Goal: Find specific page/section

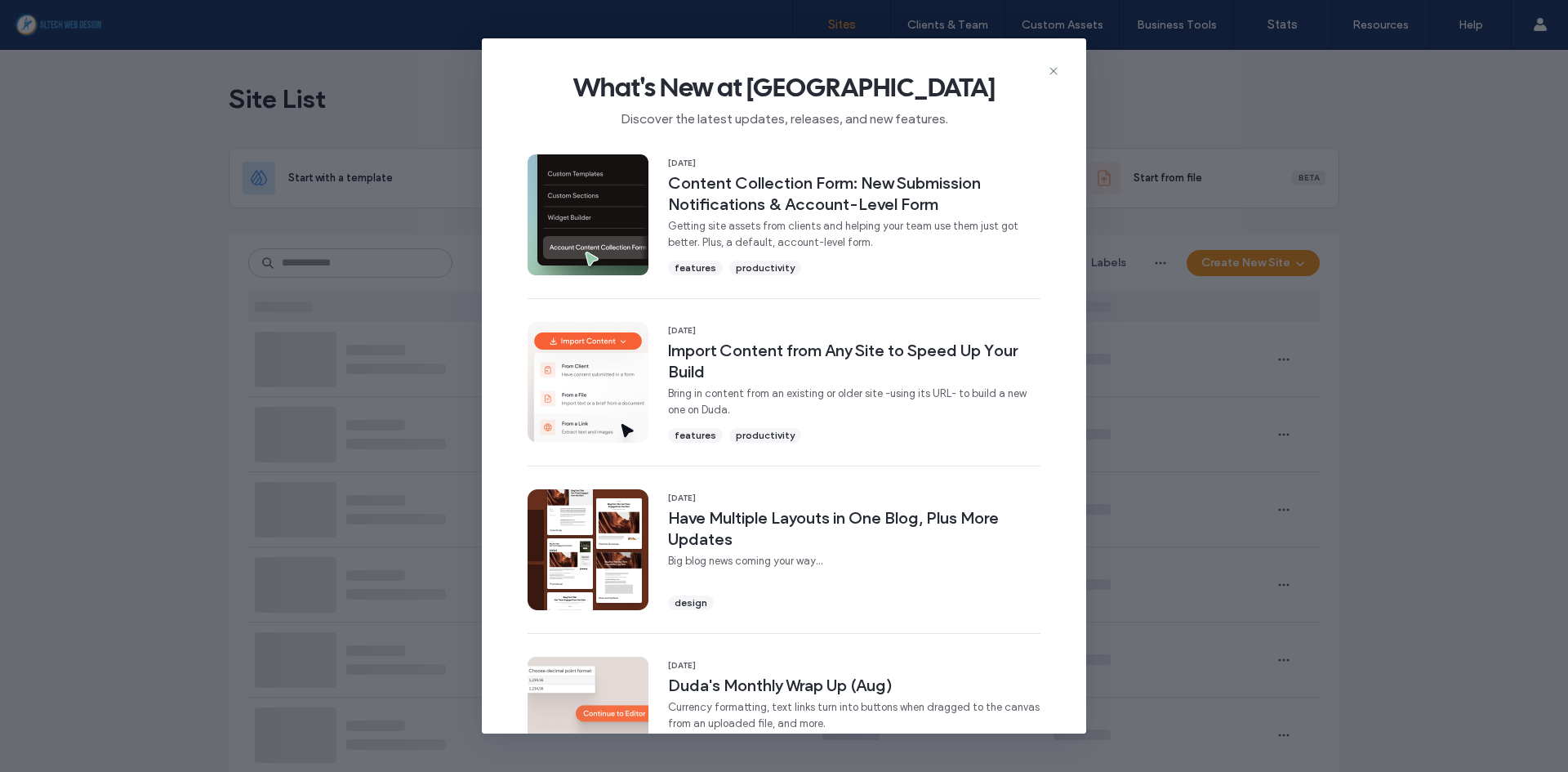
click at [1057, 66] on icon at bounding box center [1054, 72] width 13 height 13
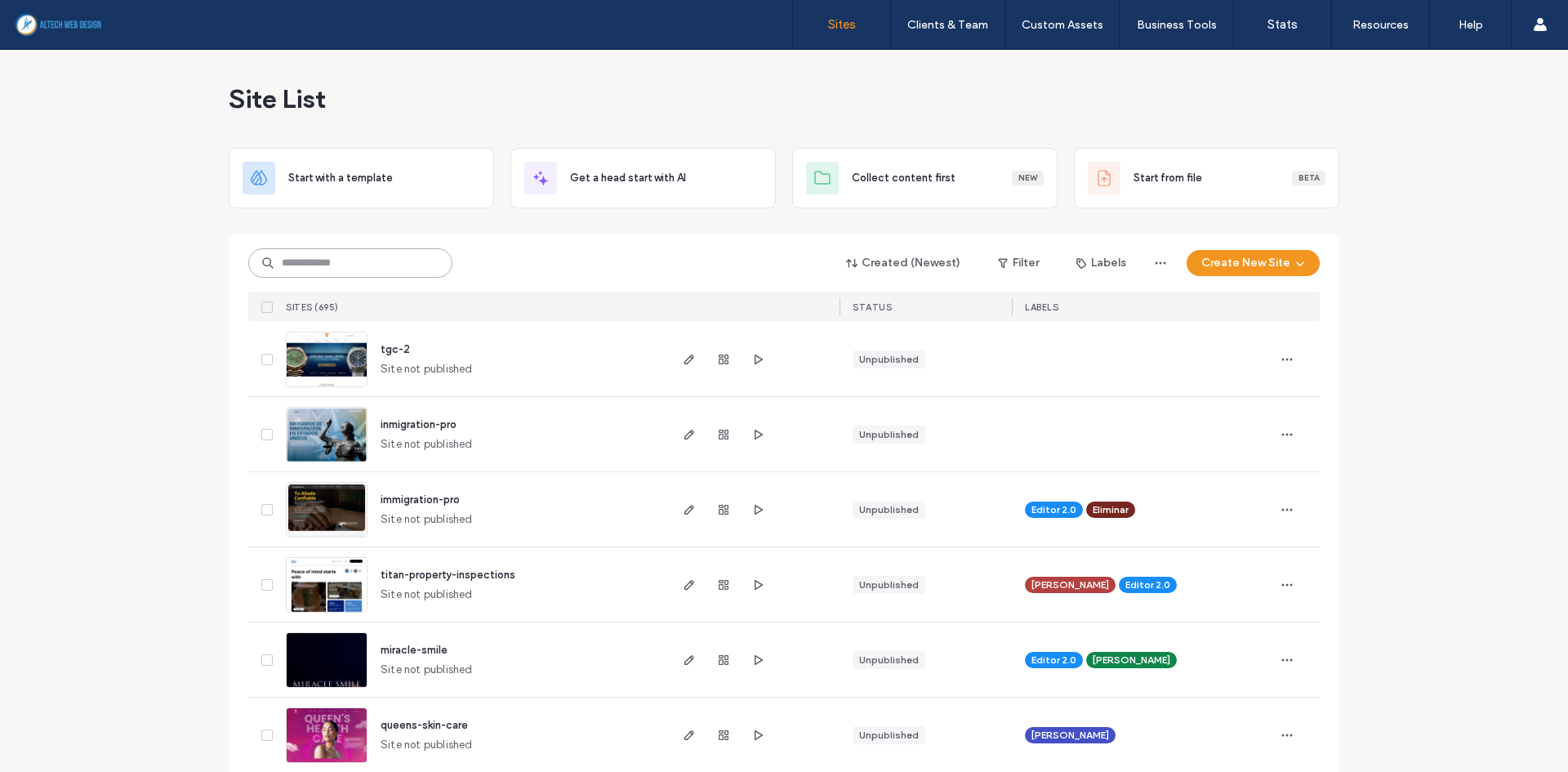
click at [371, 266] on input at bounding box center [351, 263] width 204 height 30
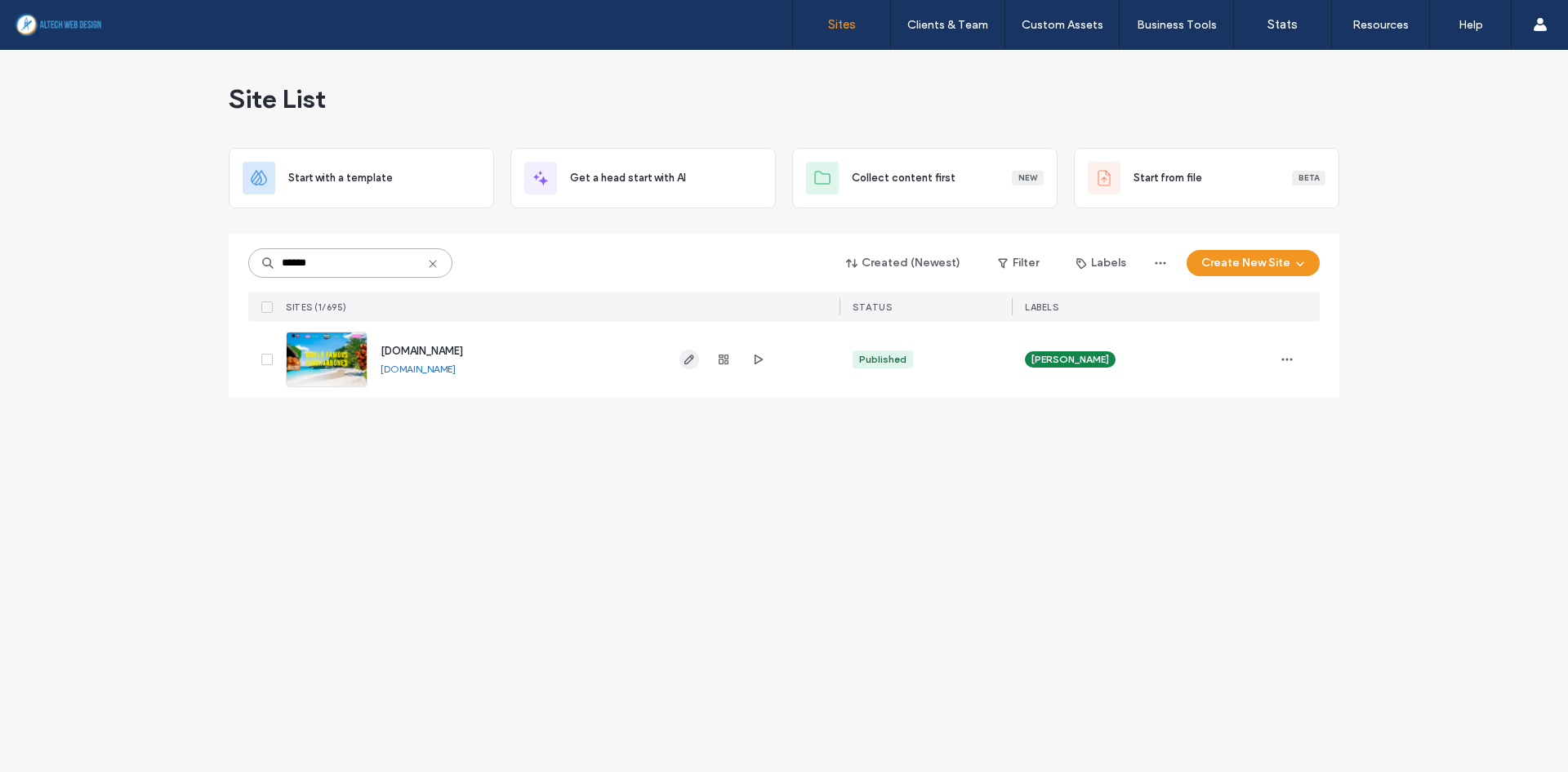
type input "******"
click at [686, 360] on use "button" at bounding box center [689, 359] width 10 height 10
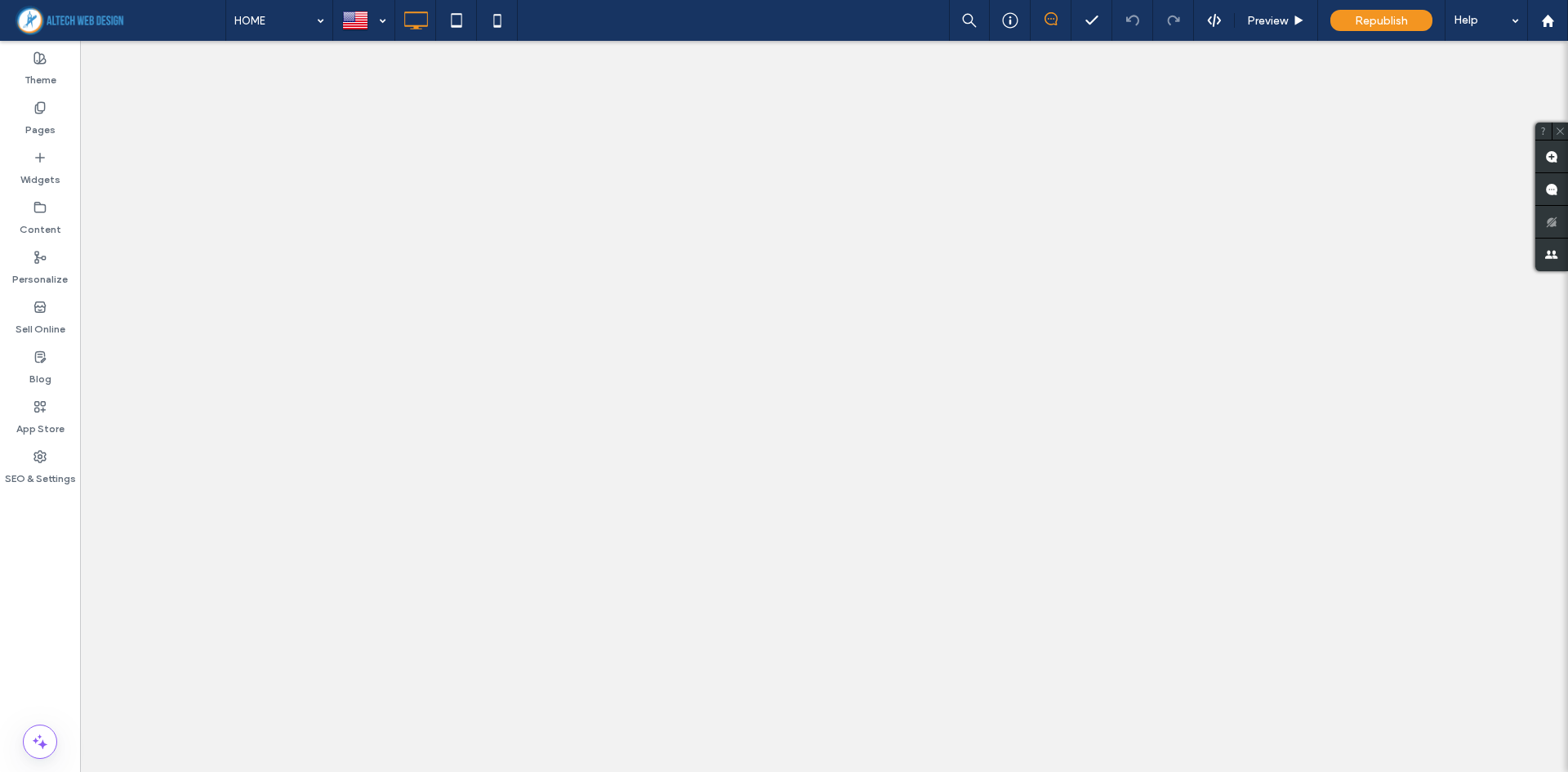
click at [460, 25] on icon at bounding box center [457, 20] width 32 height 32
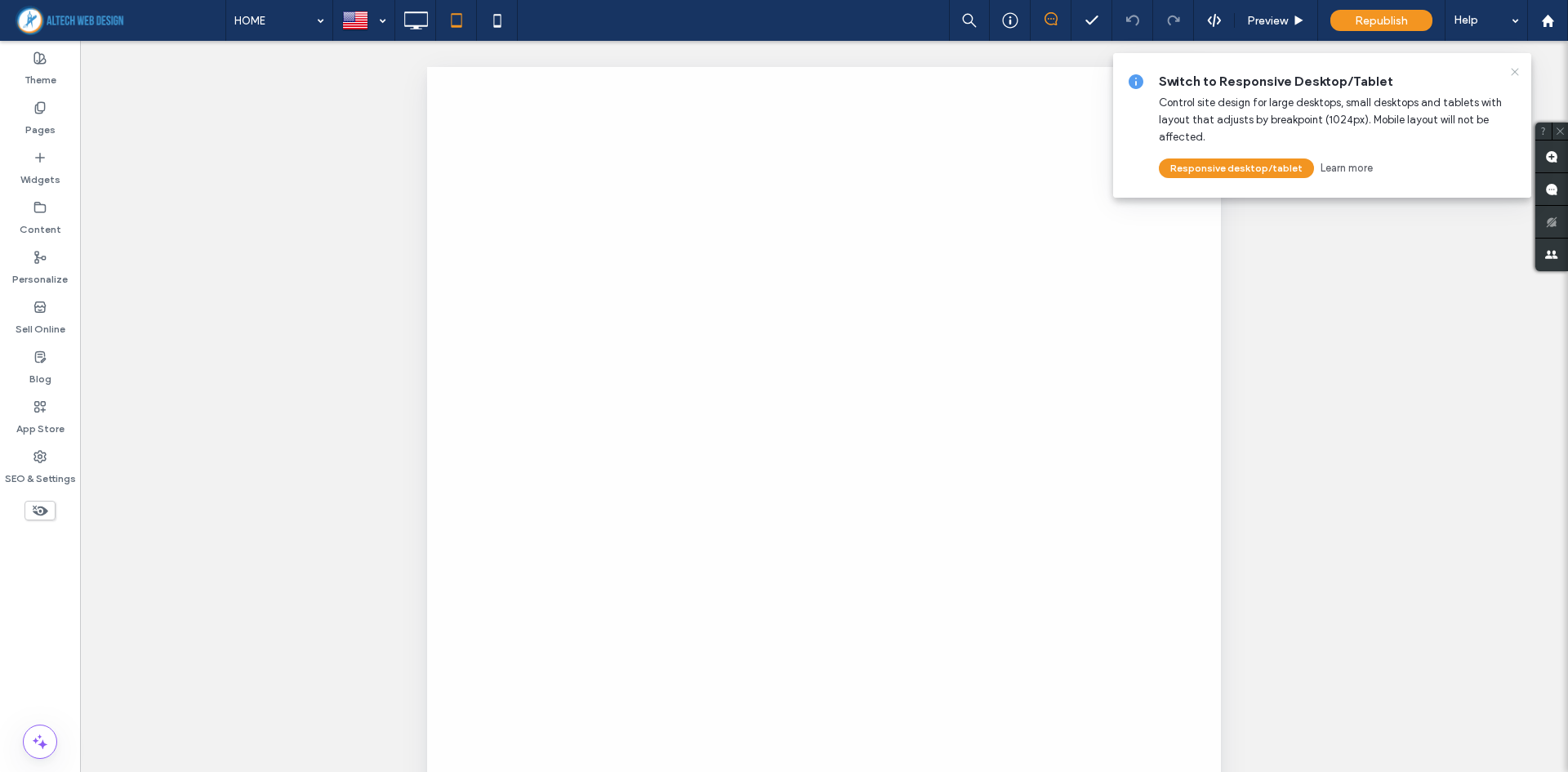
click at [1516, 75] on icon at bounding box center [1515, 72] width 13 height 13
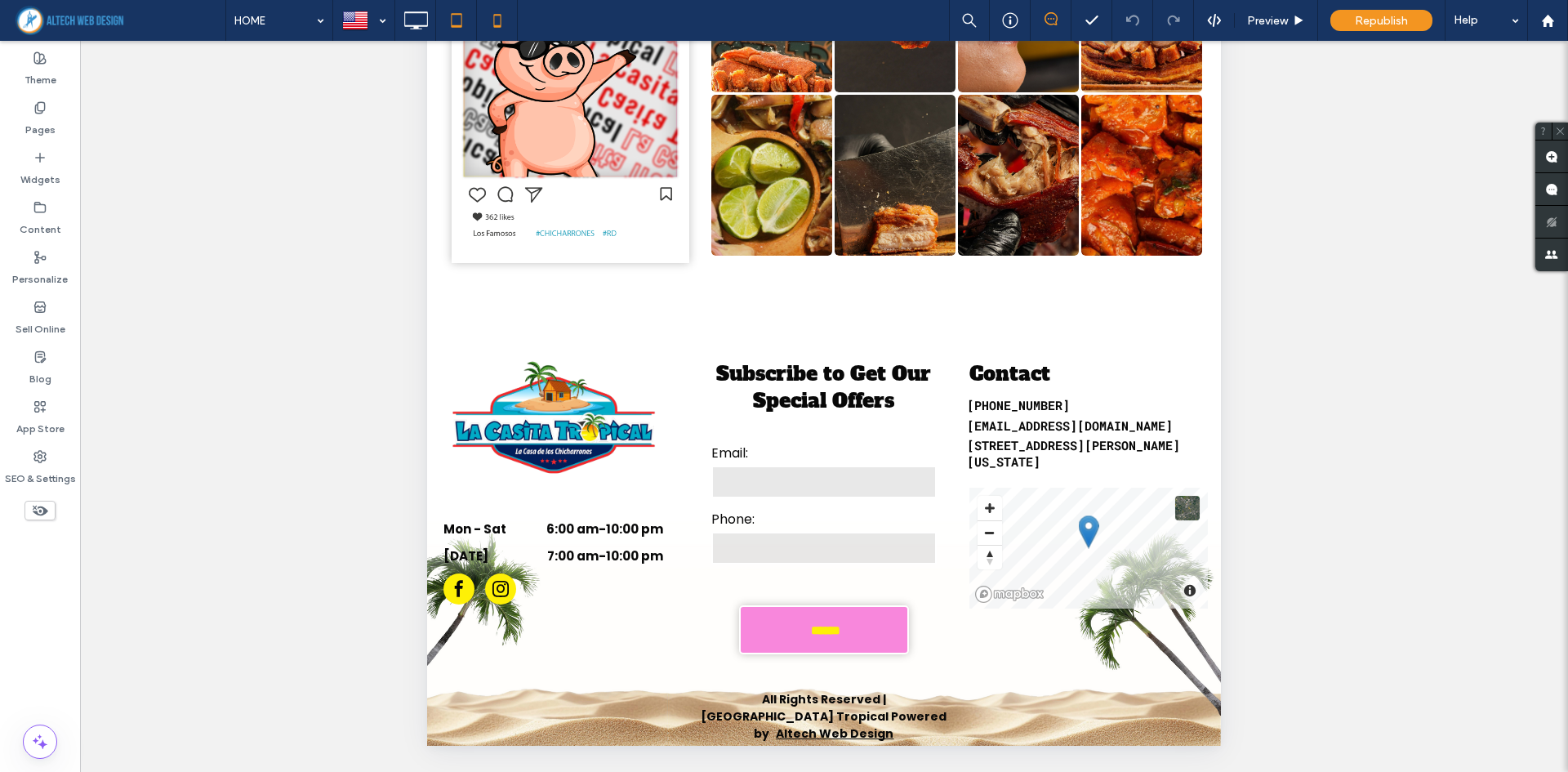
scroll to position [3919, 0]
click at [501, 18] on use at bounding box center [497, 21] width 8 height 13
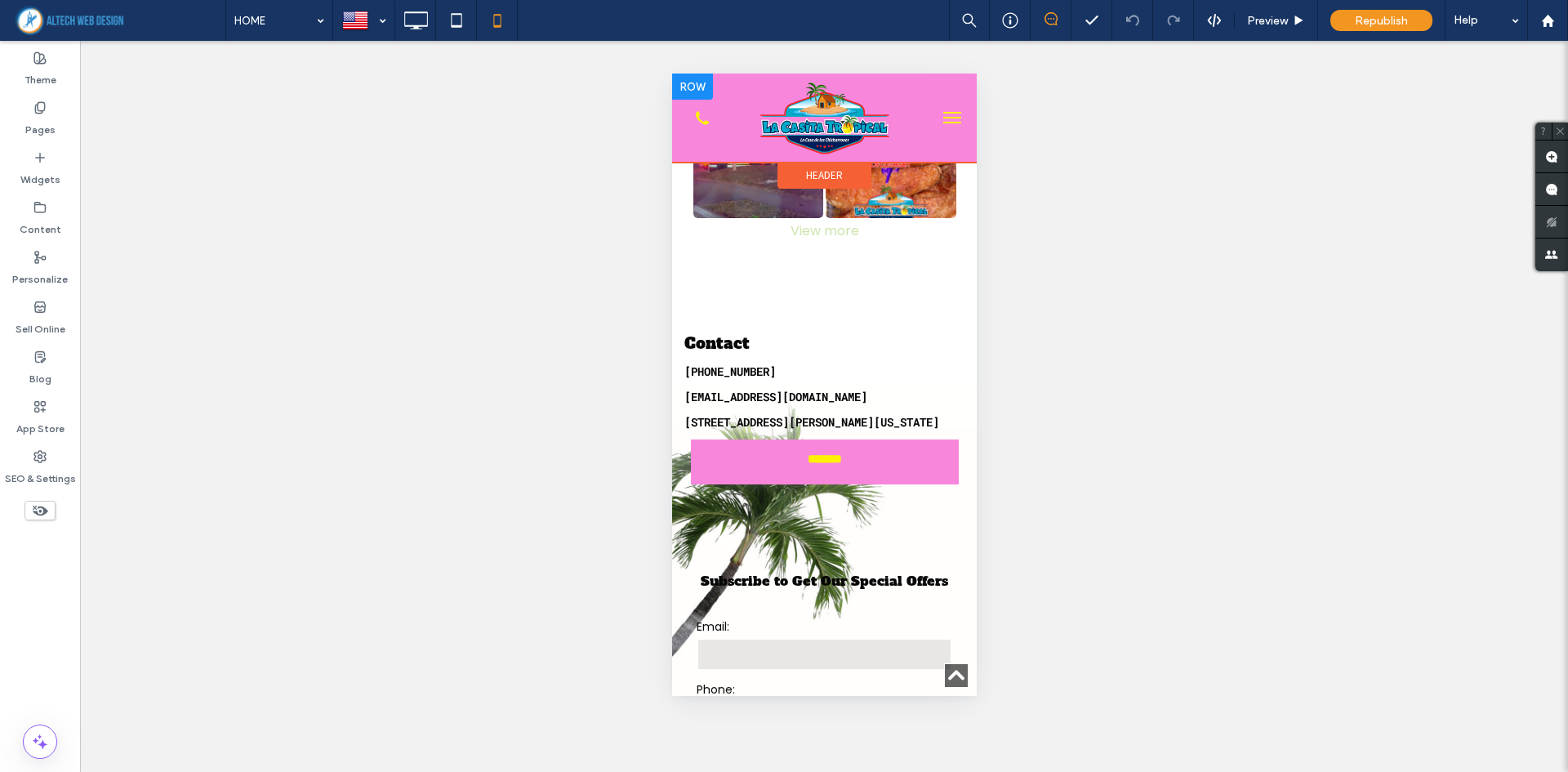
scroll to position [5390, 0]
click at [935, 110] on button "menu" at bounding box center [952, 118] width 32 height 32
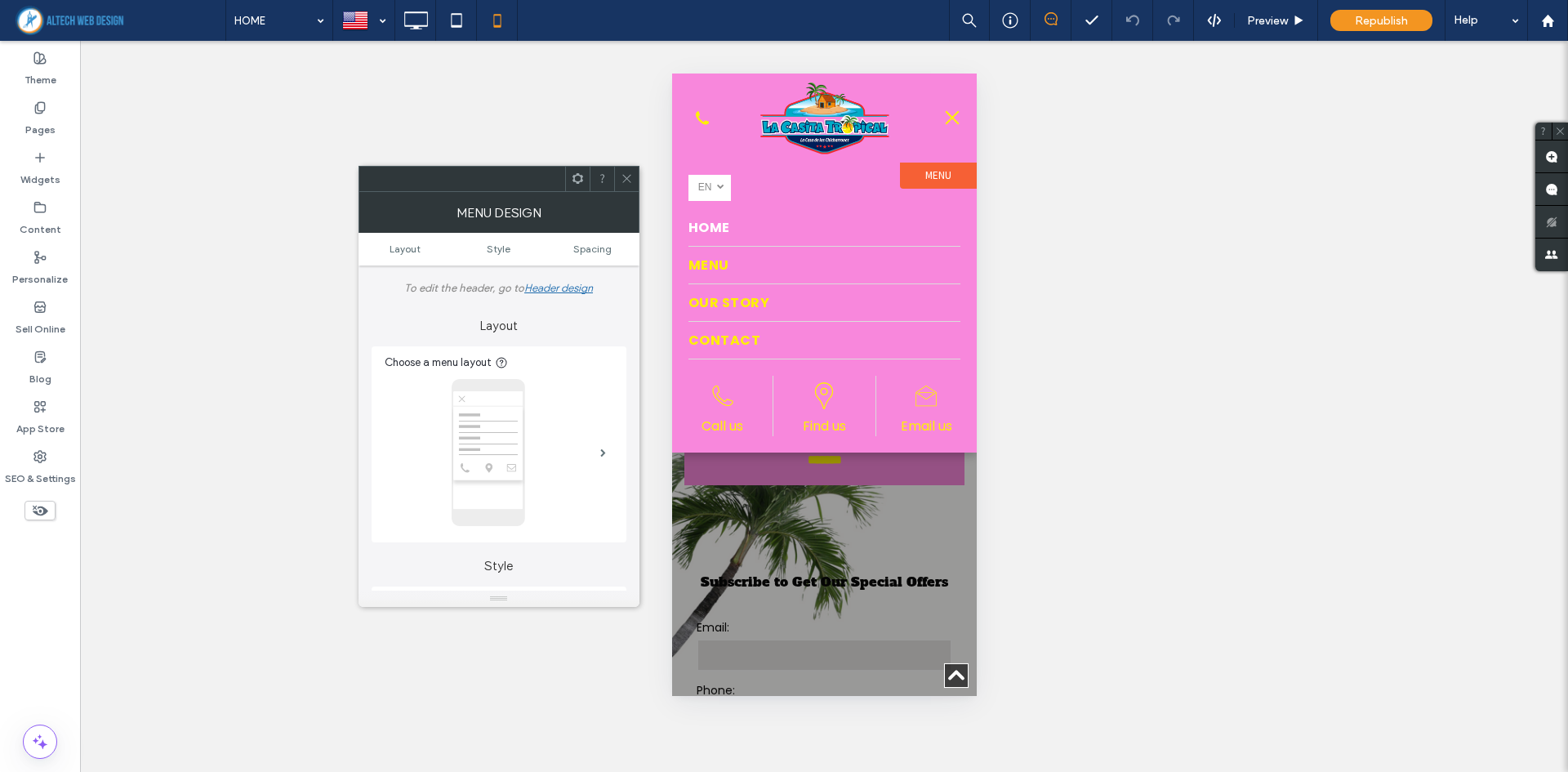
click at [1049, 285] on div "Unhide? Yes Unhide? Yes Unhide? Yes Unhide? Yes Unhide? Yes" at bounding box center [825, 406] width 1489 height 731
click at [627, 172] on span at bounding box center [627, 179] width 12 height 25
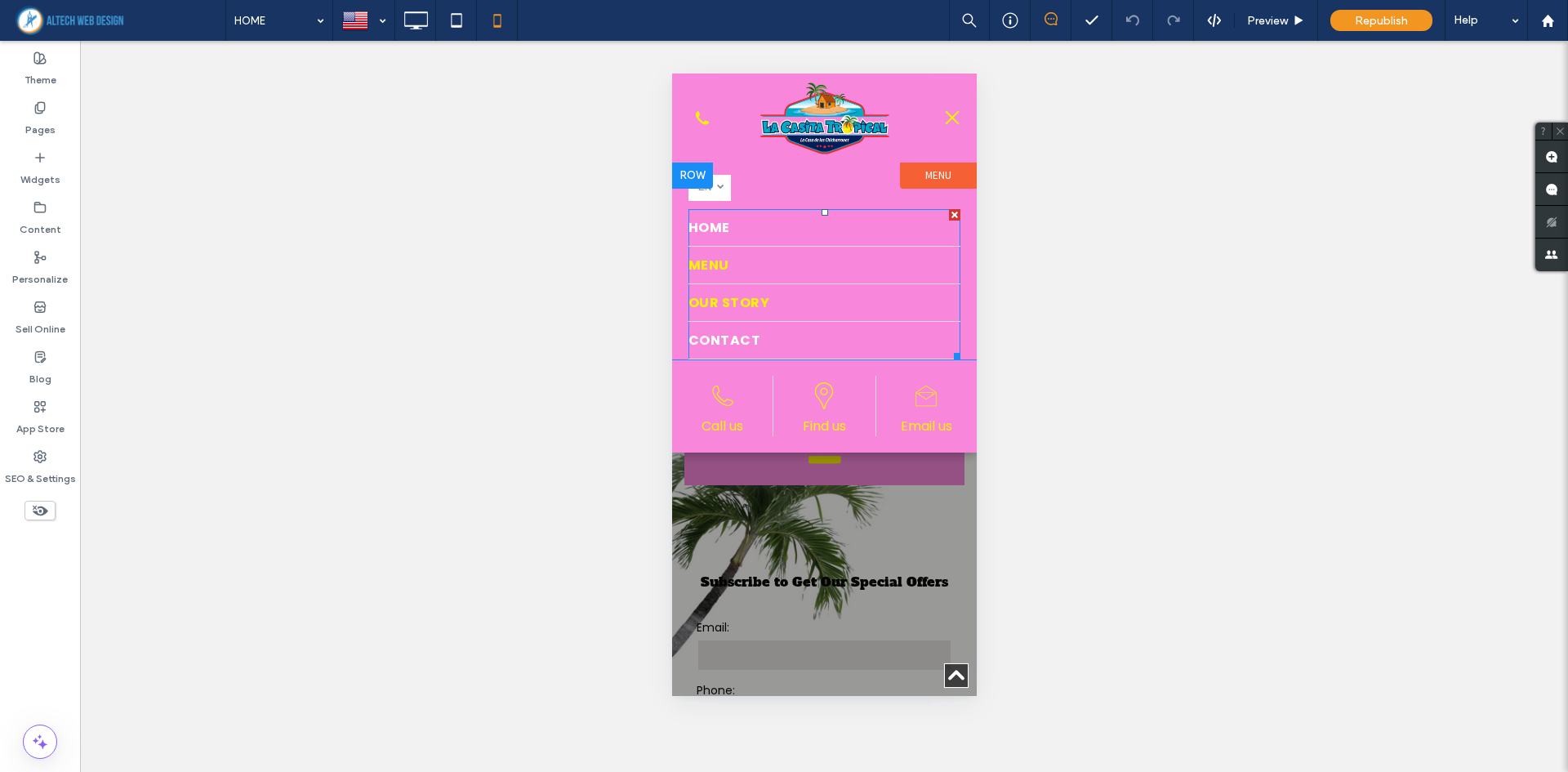
click at [758, 331] on link "CONTACT" at bounding box center [824, 340] width 272 height 36
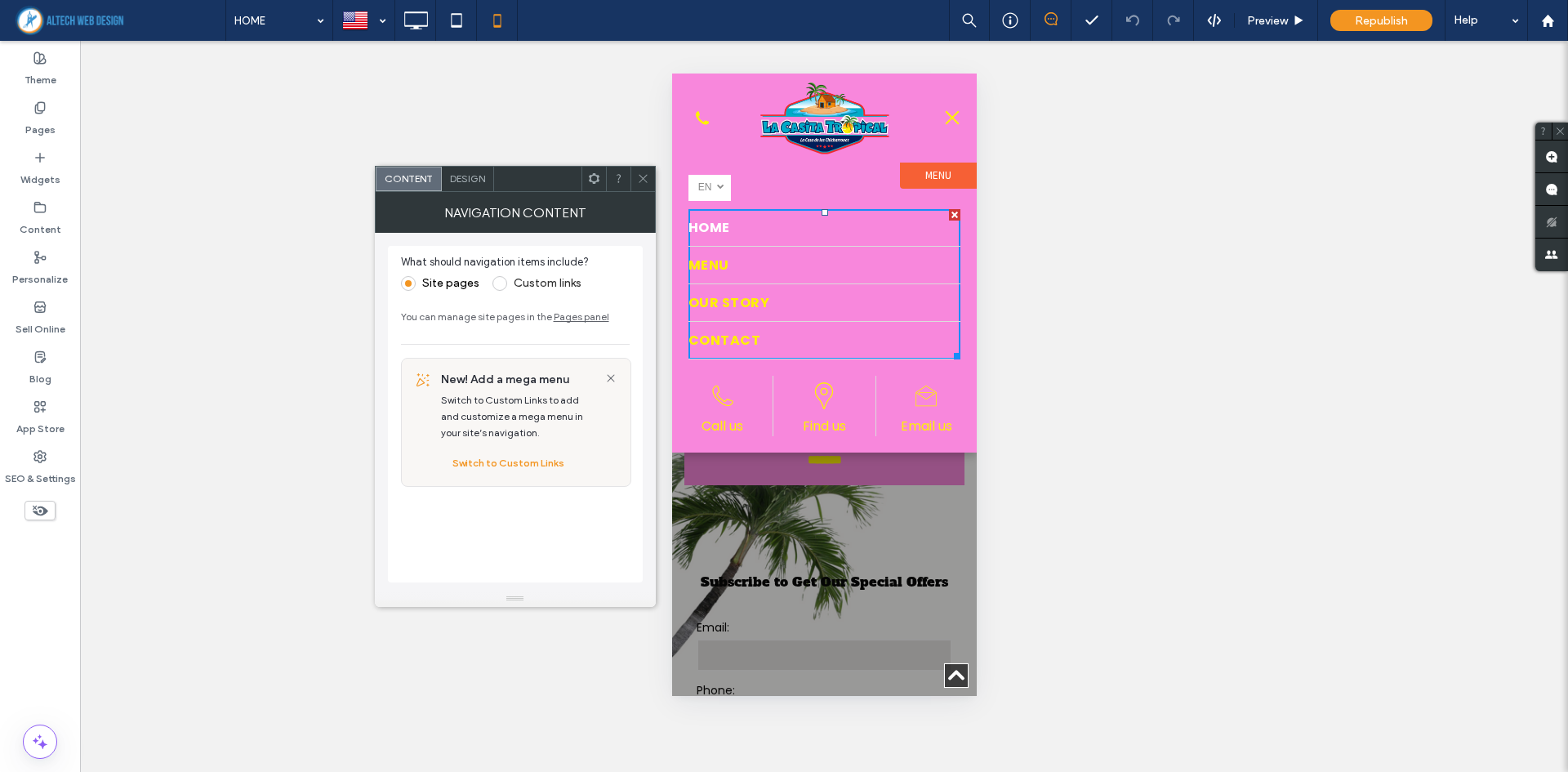
click at [1223, 513] on div "Unhide? Yes Unhide? Yes Unhide? Yes Unhide? Yes Unhide? Yes" at bounding box center [825, 406] width 1489 height 731
click at [650, 178] on div at bounding box center [643, 179] width 25 height 25
